Goal: Task Accomplishment & Management: Manage account settings

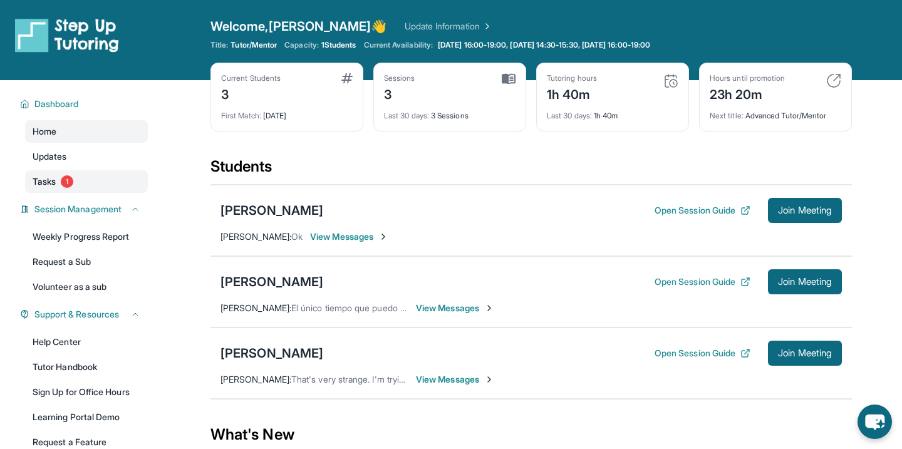
click at [52, 179] on span "Tasks" at bounding box center [44, 181] width 23 height 13
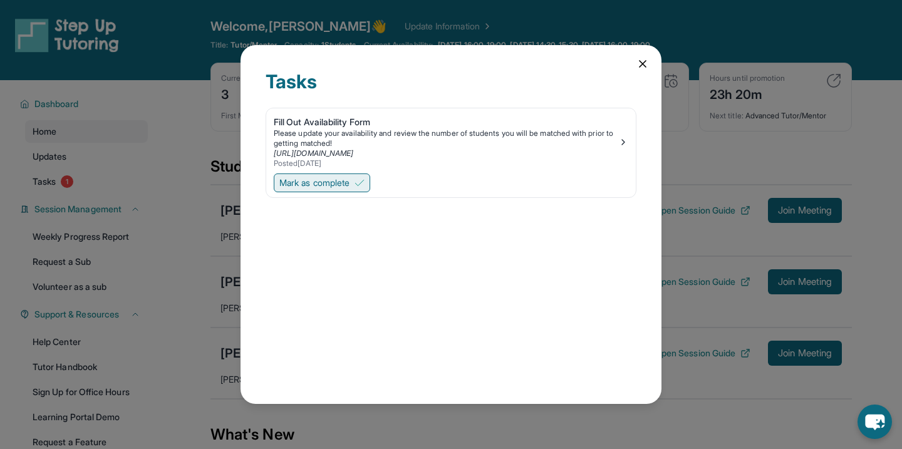
click at [350, 174] on button "Mark as complete" at bounding box center [322, 183] width 96 height 19
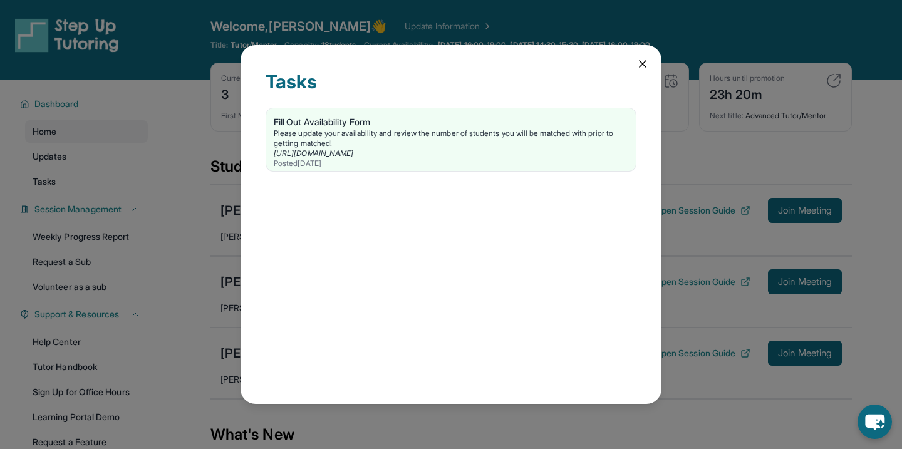
click at [635, 61] on div "Tasks Fill Out Availability Form Please update your availability and review the…" at bounding box center [451, 225] width 421 height 360
click at [637, 62] on icon at bounding box center [643, 64] width 13 height 13
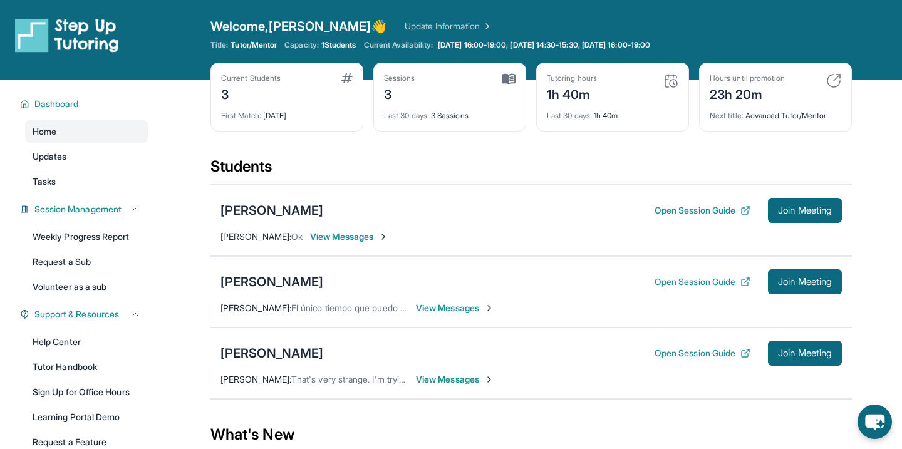
scroll to position [184, 0]
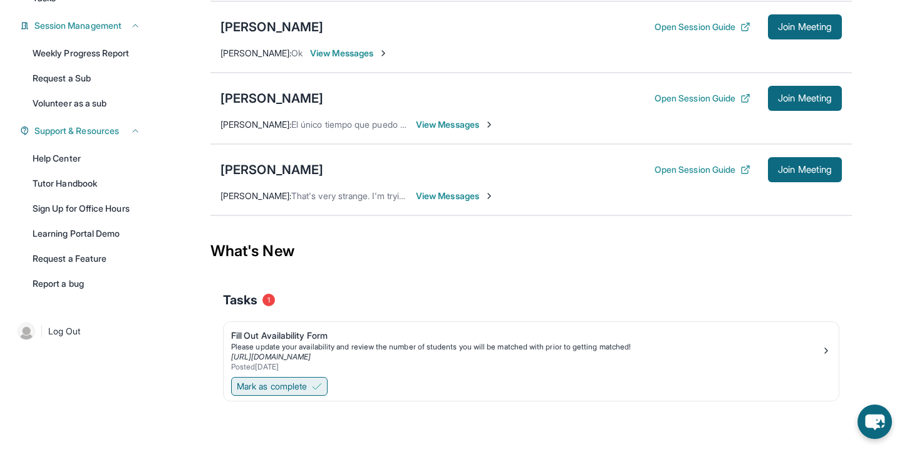
click at [261, 389] on span "Mark as complete" at bounding box center [272, 386] width 70 height 13
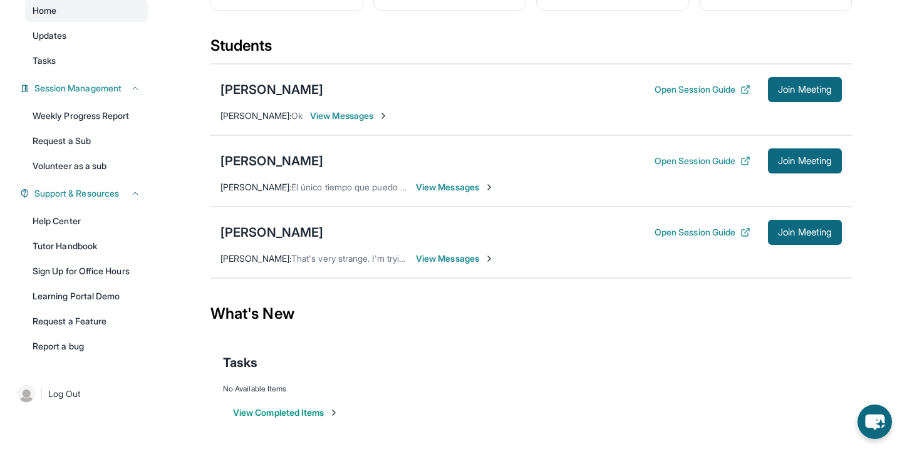
scroll to position [121, 0]
click at [448, 185] on span "View Messages" at bounding box center [455, 187] width 78 height 13
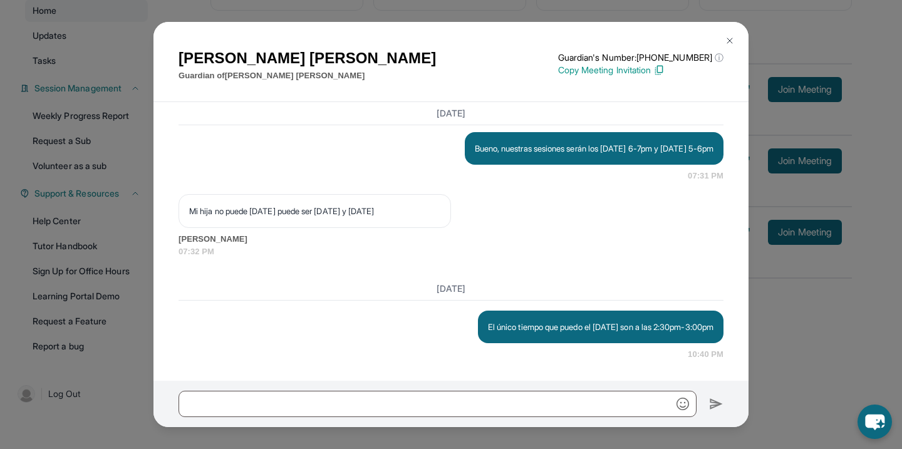
scroll to position [1491, 0]
click at [728, 47] on button at bounding box center [729, 40] width 25 height 25
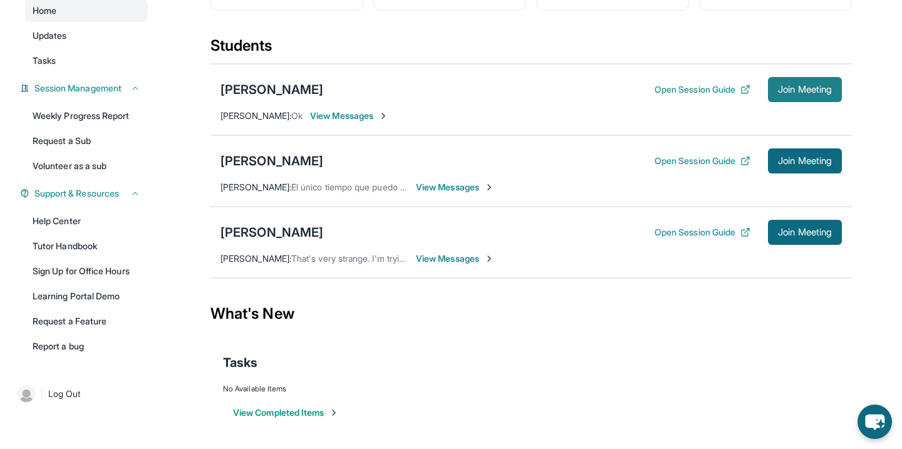
click at [787, 82] on button "Join Meeting" at bounding box center [805, 89] width 74 height 25
click at [335, 114] on span "View Messages" at bounding box center [349, 116] width 78 height 13
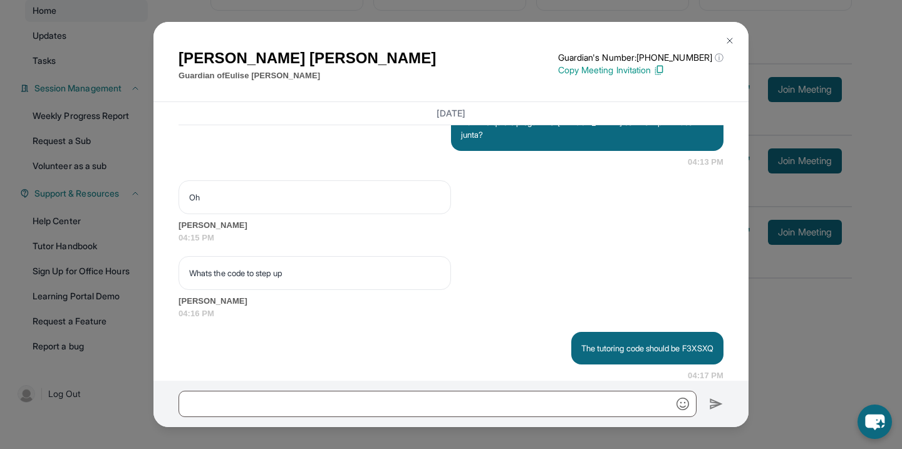
scroll to position [1161, 0]
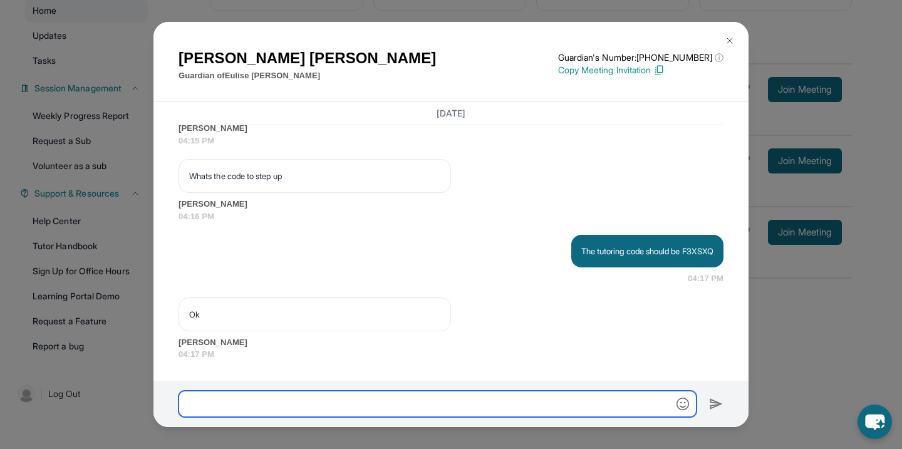
click at [310, 401] on input "text" at bounding box center [438, 404] width 518 height 26
type input "**********"
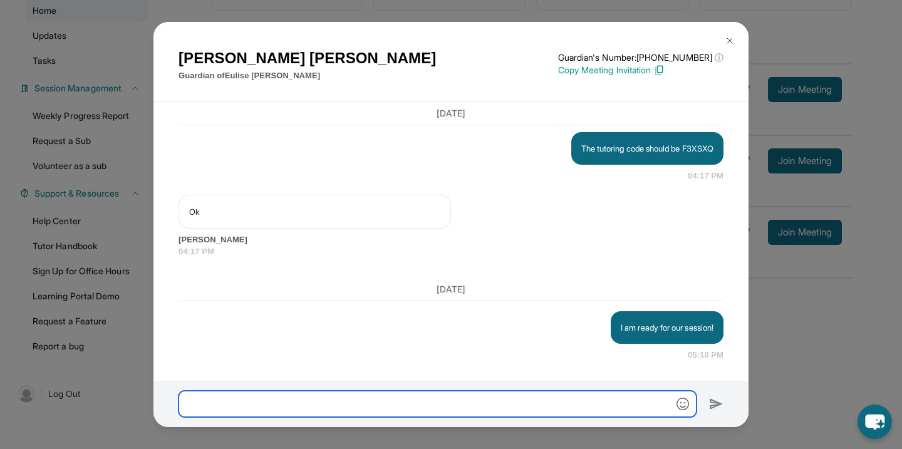
scroll to position [1264, 0]
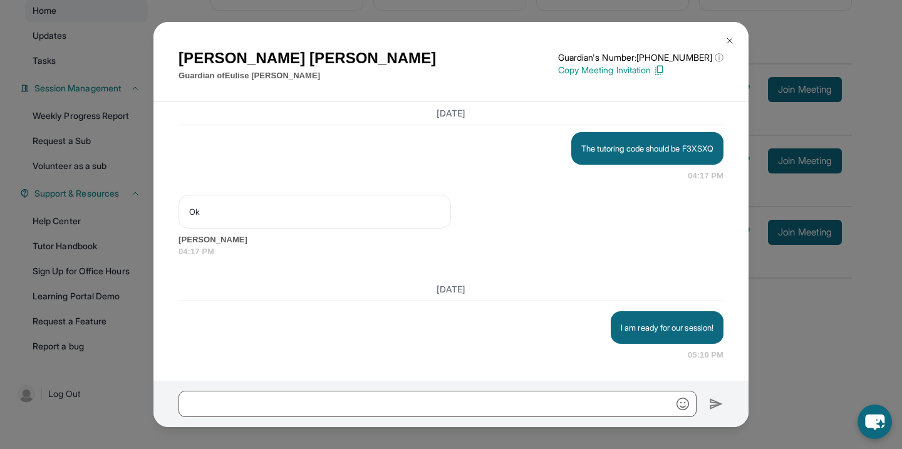
click at [734, 37] on img at bounding box center [730, 41] width 10 height 10
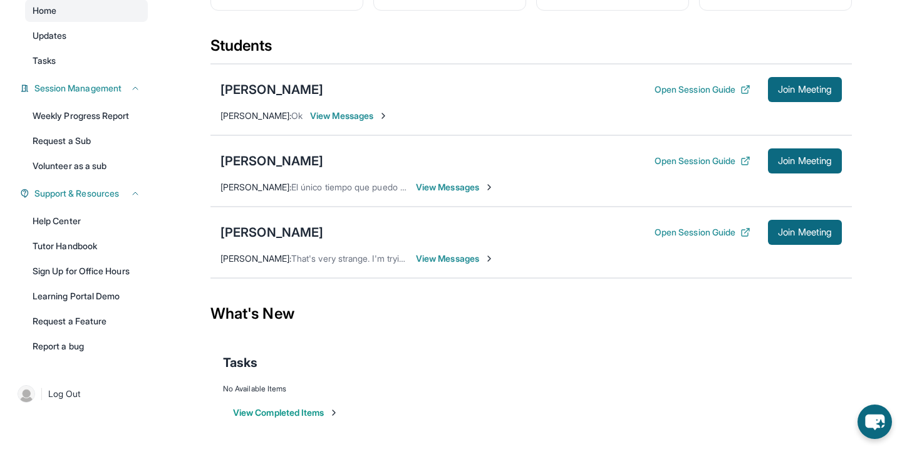
click at [367, 118] on span "View Messages" at bounding box center [349, 116] width 78 height 13
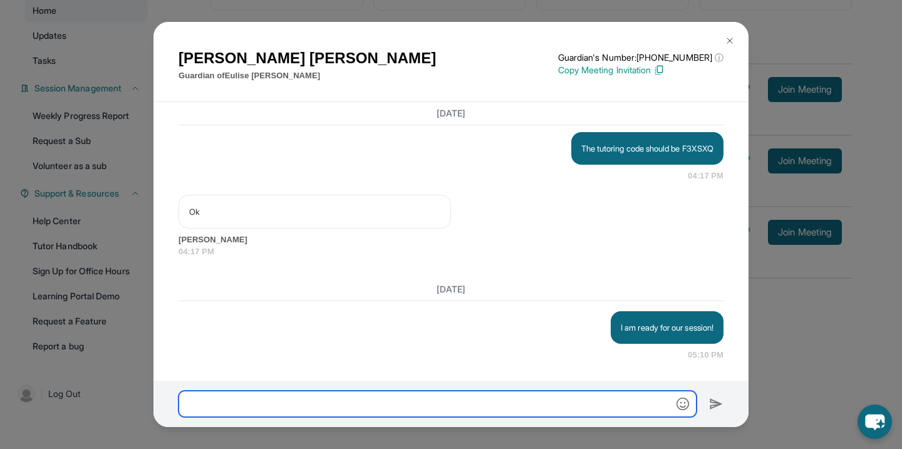
click at [475, 399] on input "text" at bounding box center [438, 404] width 518 height 26
type input "*"
type input "**********"
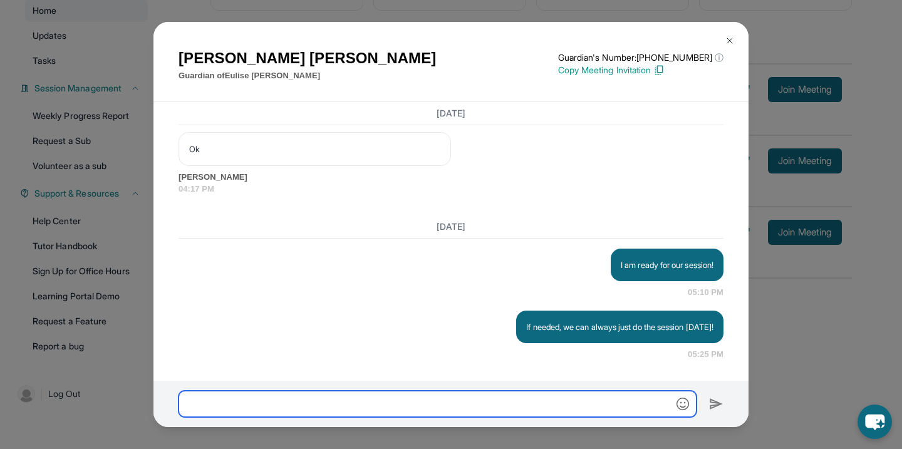
scroll to position [1327, 0]
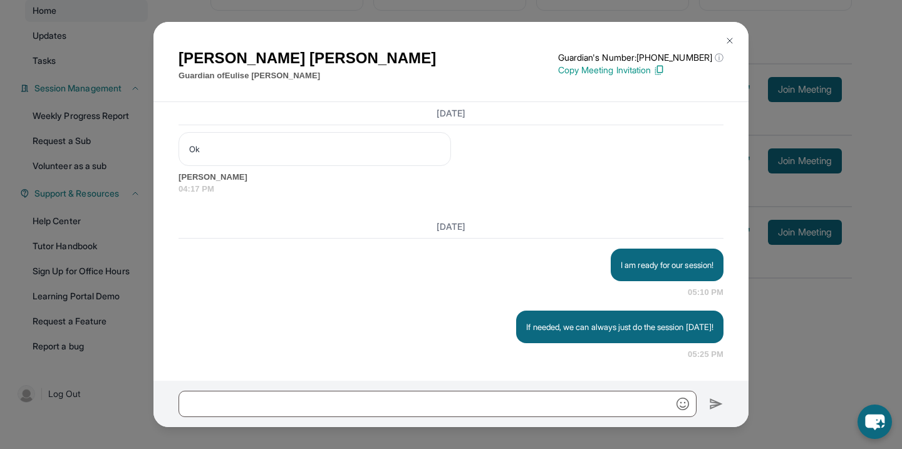
click at [728, 32] on button at bounding box center [729, 40] width 25 height 25
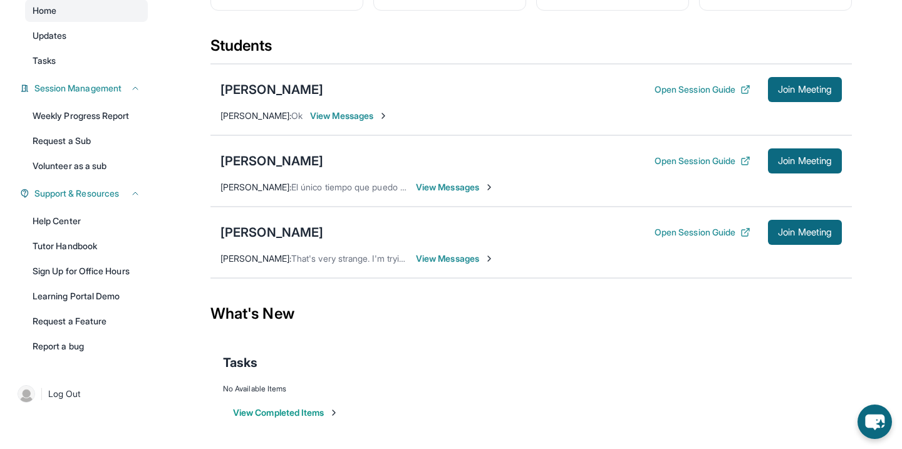
click at [353, 113] on span "View Messages" at bounding box center [349, 116] width 78 height 13
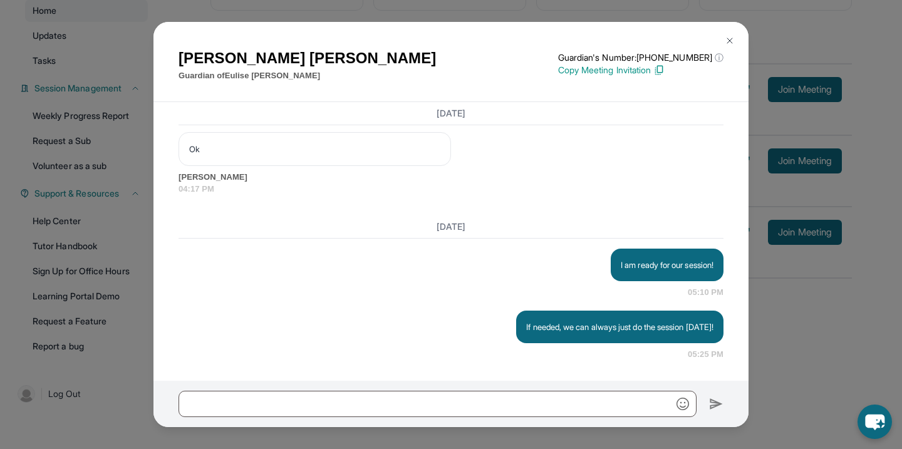
click at [738, 26] on div "Angelica Lopez Guardian of Eulise Perez Guardian's Number: +14138932013 ⓘ This …" at bounding box center [451, 62] width 595 height 81
click at [734, 29] on button at bounding box center [729, 40] width 25 height 25
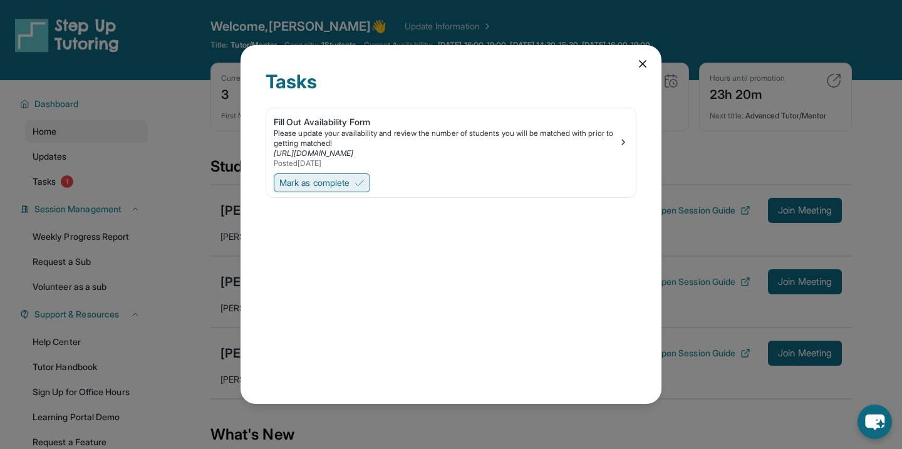
click at [329, 180] on span "Mark as complete" at bounding box center [314, 183] width 70 height 13
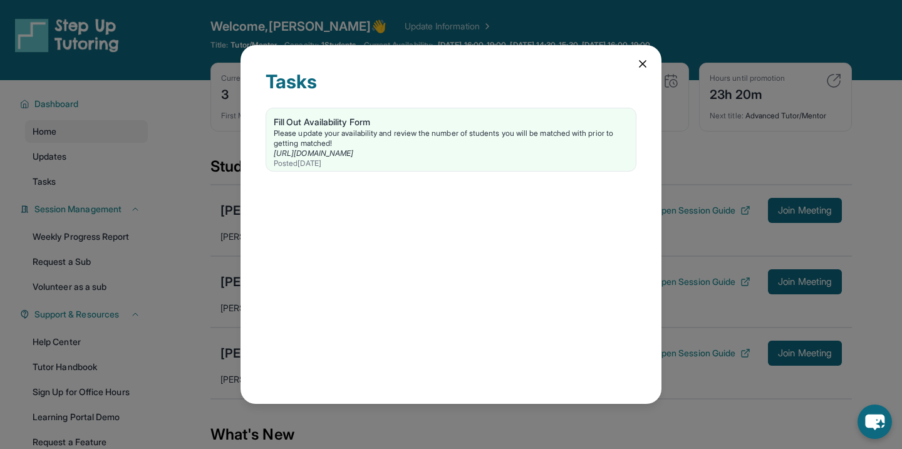
click at [647, 70] on div "Tasks Fill Out Availability Form Please update your availability and review the…" at bounding box center [451, 225] width 421 height 360
click at [644, 70] on div "Tasks Fill Out Availability Form Please update your availability and review the…" at bounding box center [451, 225] width 421 height 360
click at [644, 65] on icon at bounding box center [643, 64] width 6 height 6
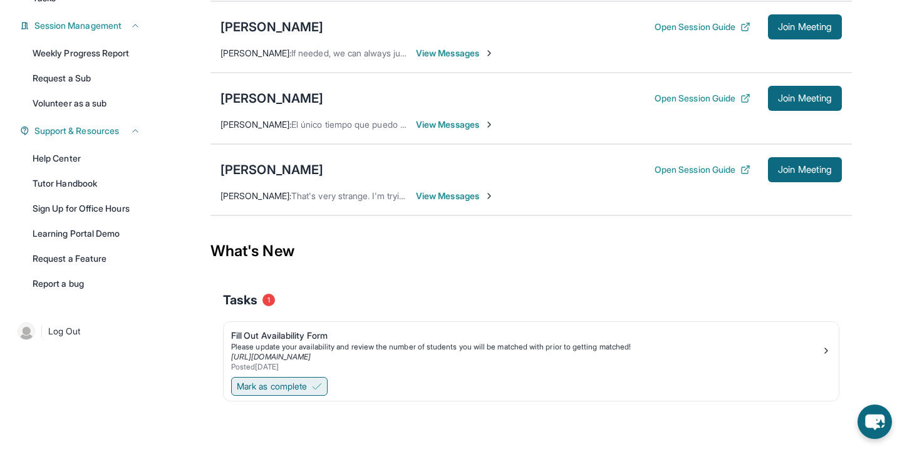
click at [287, 392] on span "Mark as complete" at bounding box center [272, 386] width 70 height 13
